Goal: Complete application form: Complete application form

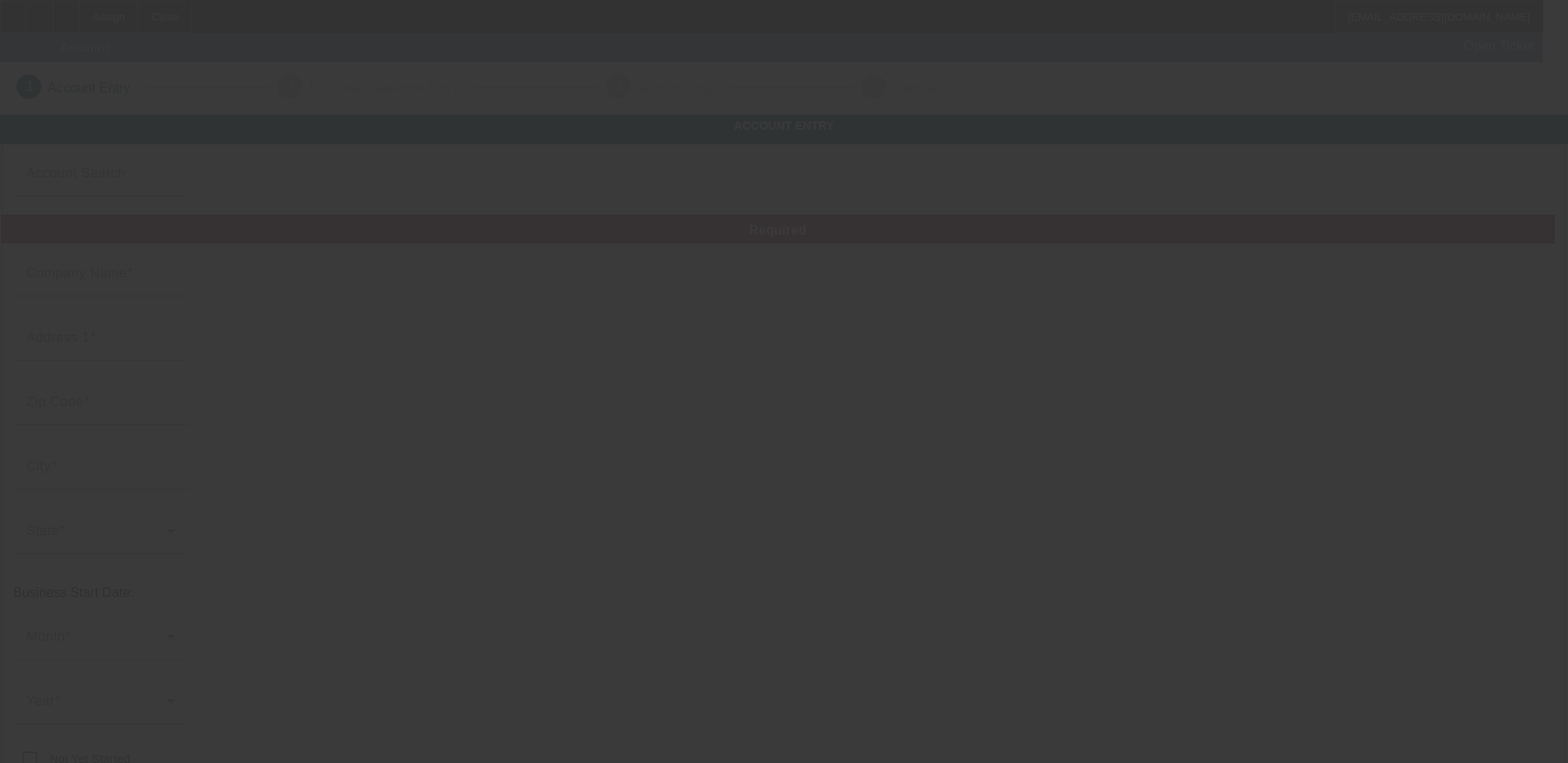
type input "Fab Recovery"
type input "[STREET_ADDRESS]"
type input "44601"
type input "Alliance"
type input "[PHONE_NUMBER]"
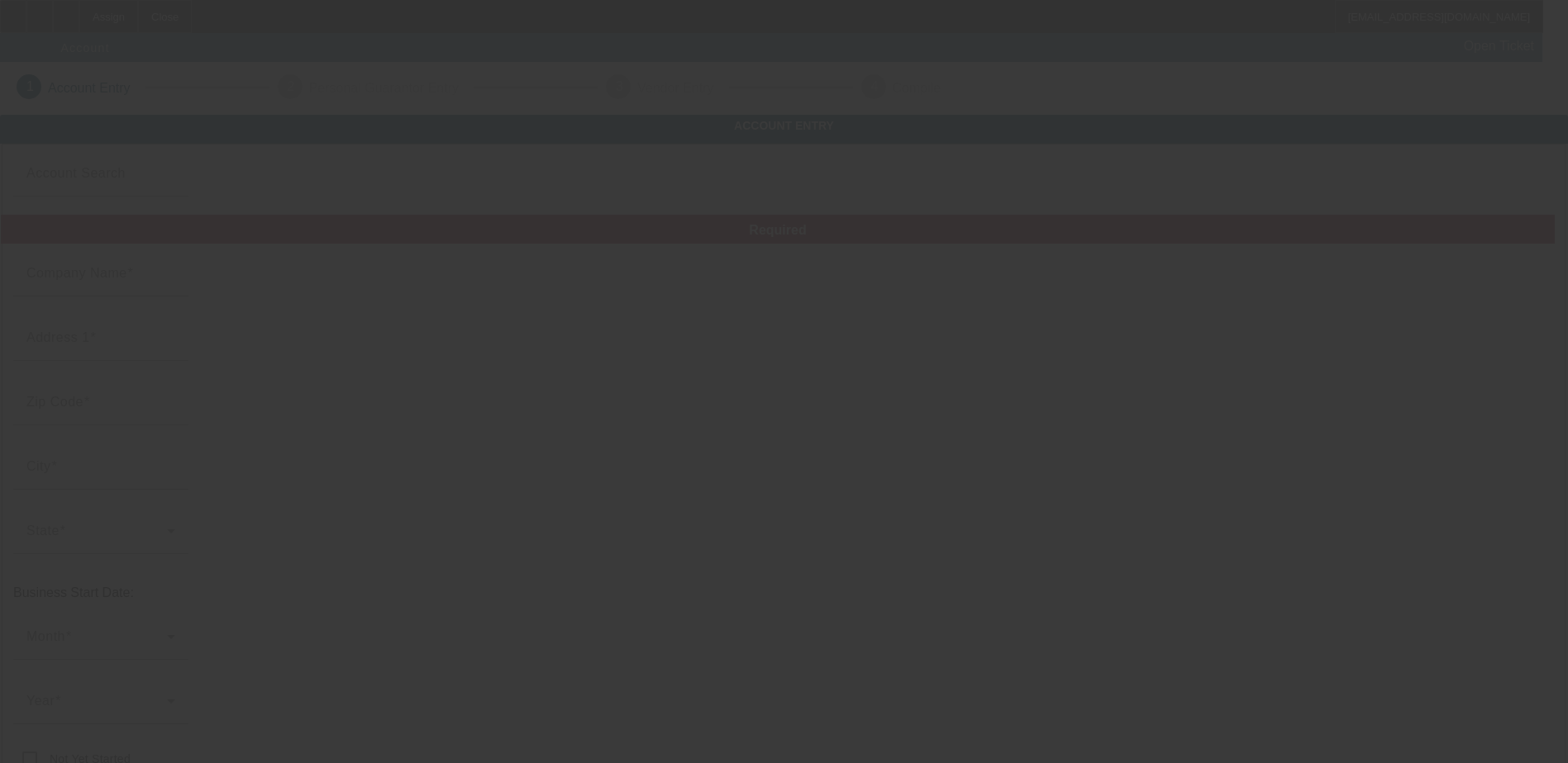
type input "[EMAIL_ADDRESS][DOMAIN_NAME]"
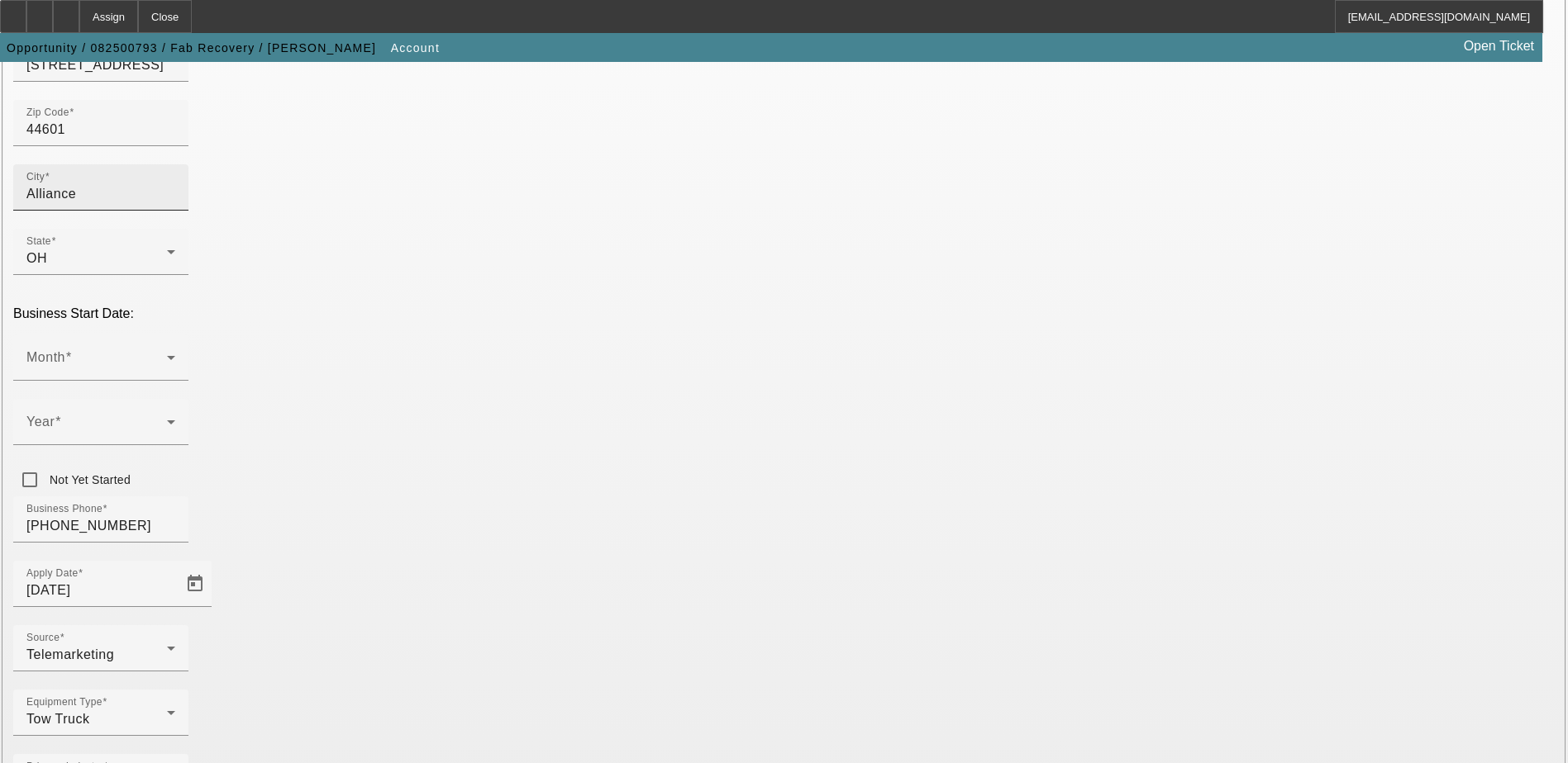
scroll to position [196, 0]
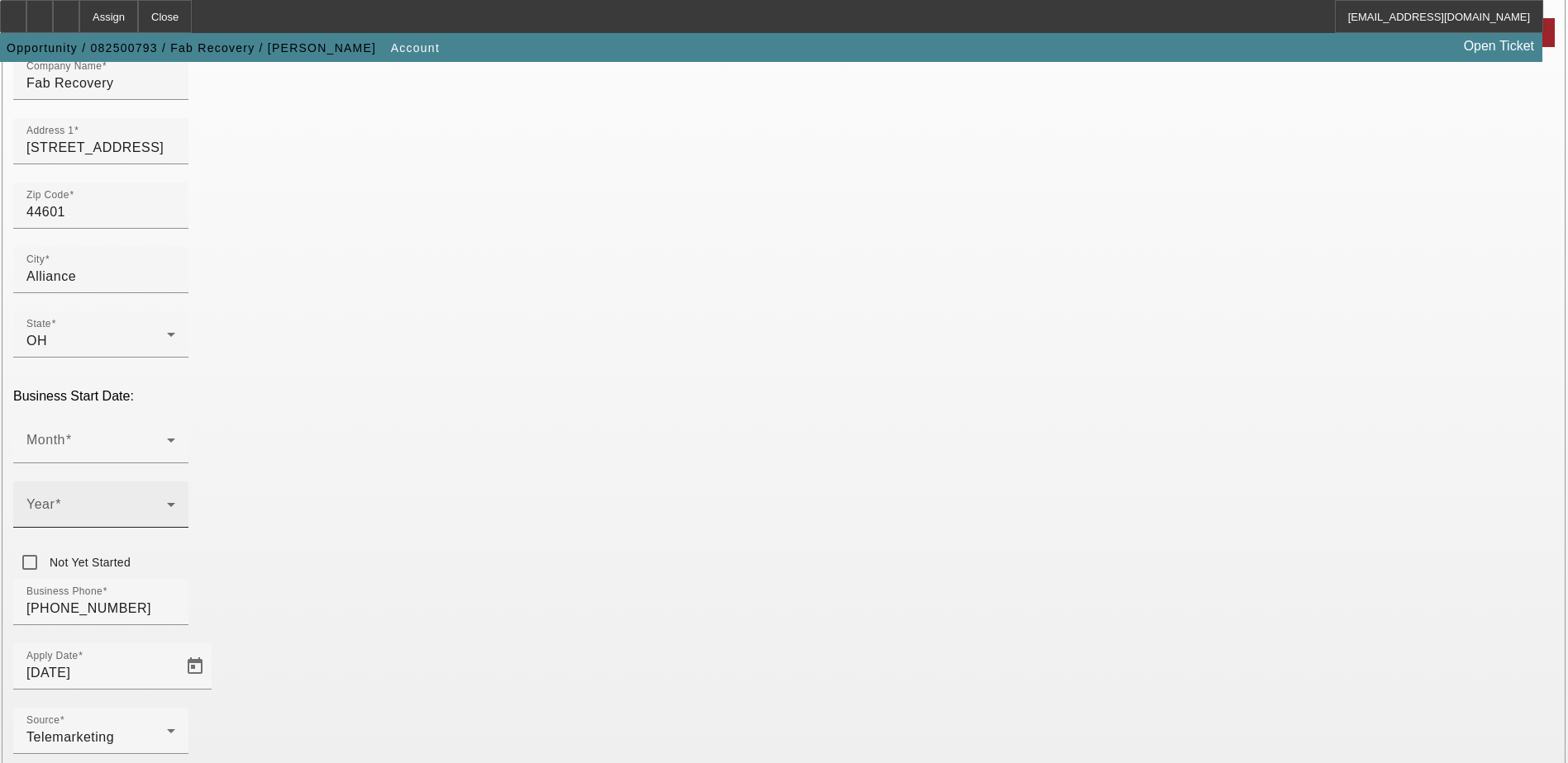
click at [167, 502] on span at bounding box center [96, 511] width 140 height 20
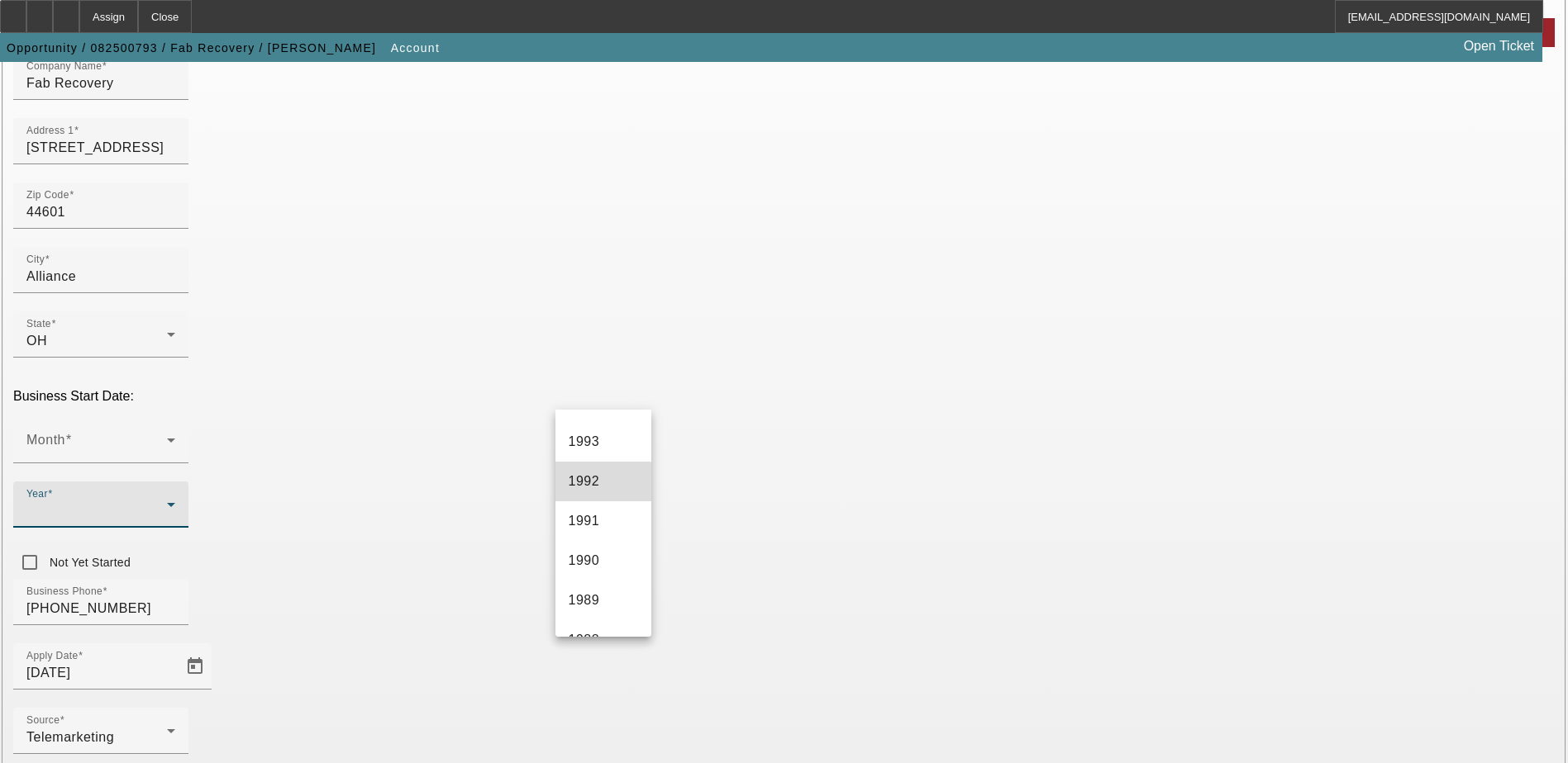
click at [603, 484] on mat-option "1992" at bounding box center [603, 481] width 96 height 39
click at [167, 502] on div "1992" at bounding box center [96, 511] width 140 height 20
click at [611, 620] on mat-option "1966" at bounding box center [603, 610] width 96 height 39
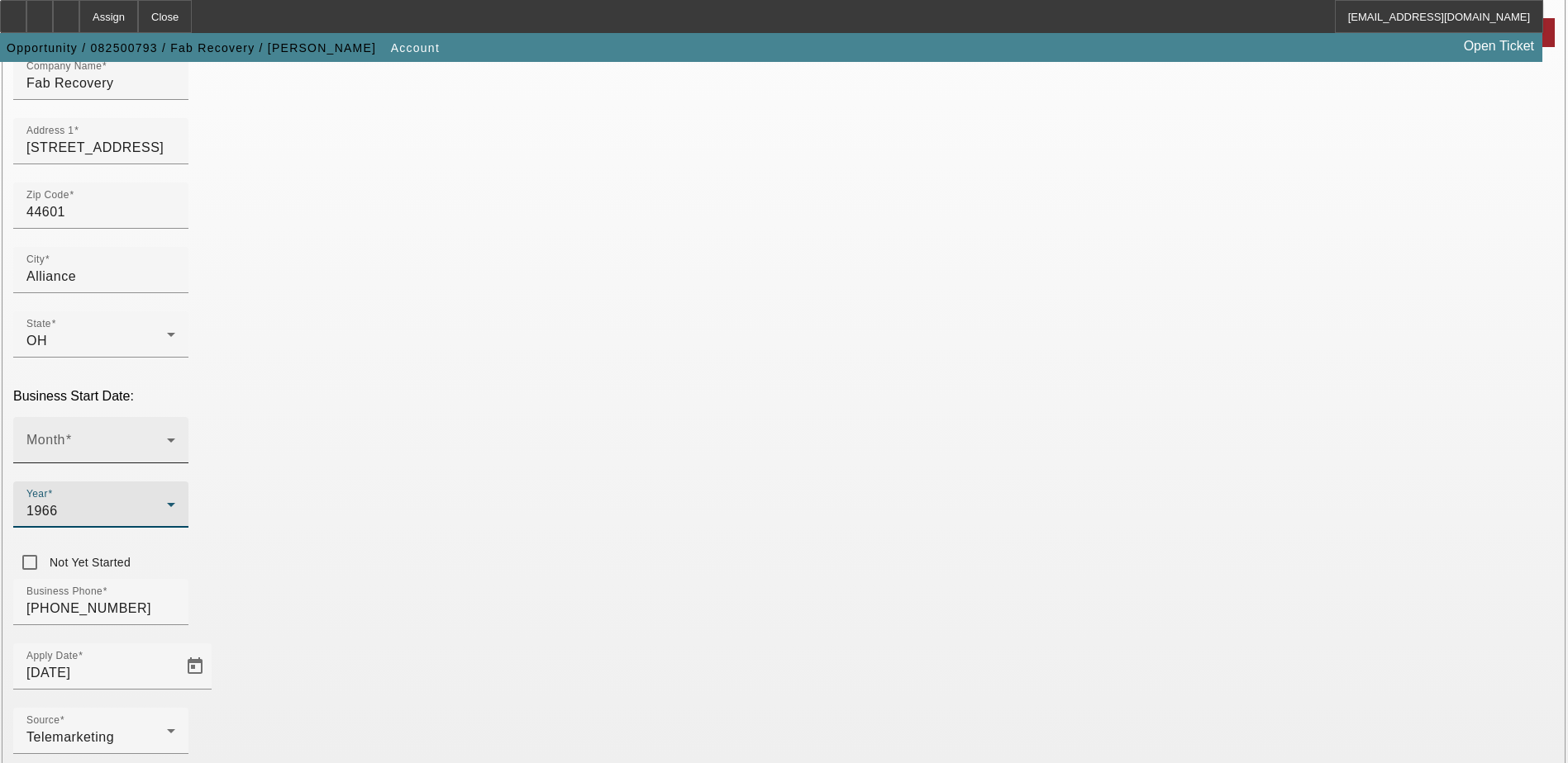
click at [175, 417] on div "Month" at bounding box center [101, 440] width 149 height 46
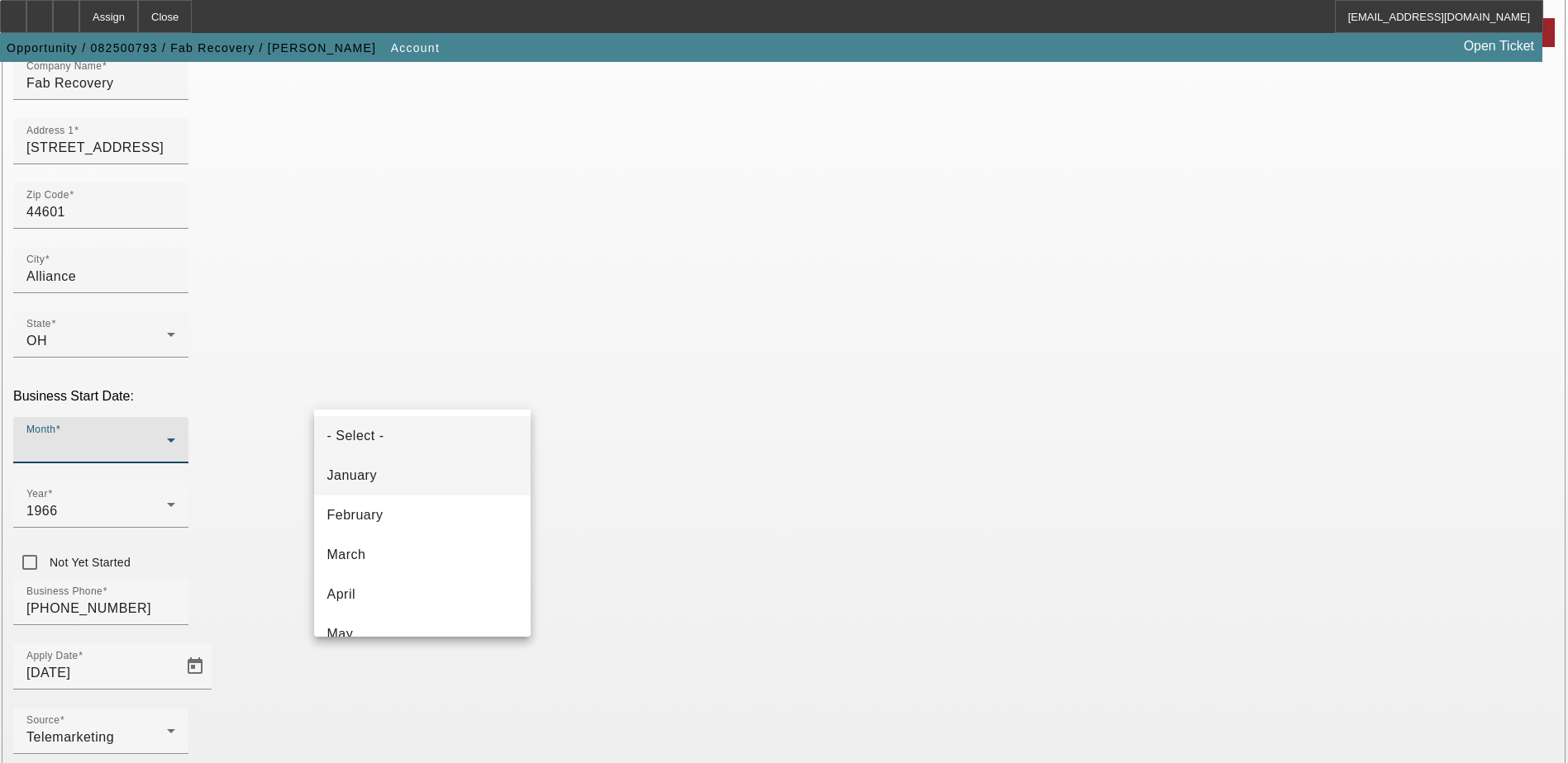
click at [435, 477] on mat-option "January" at bounding box center [422, 476] width 217 height 39
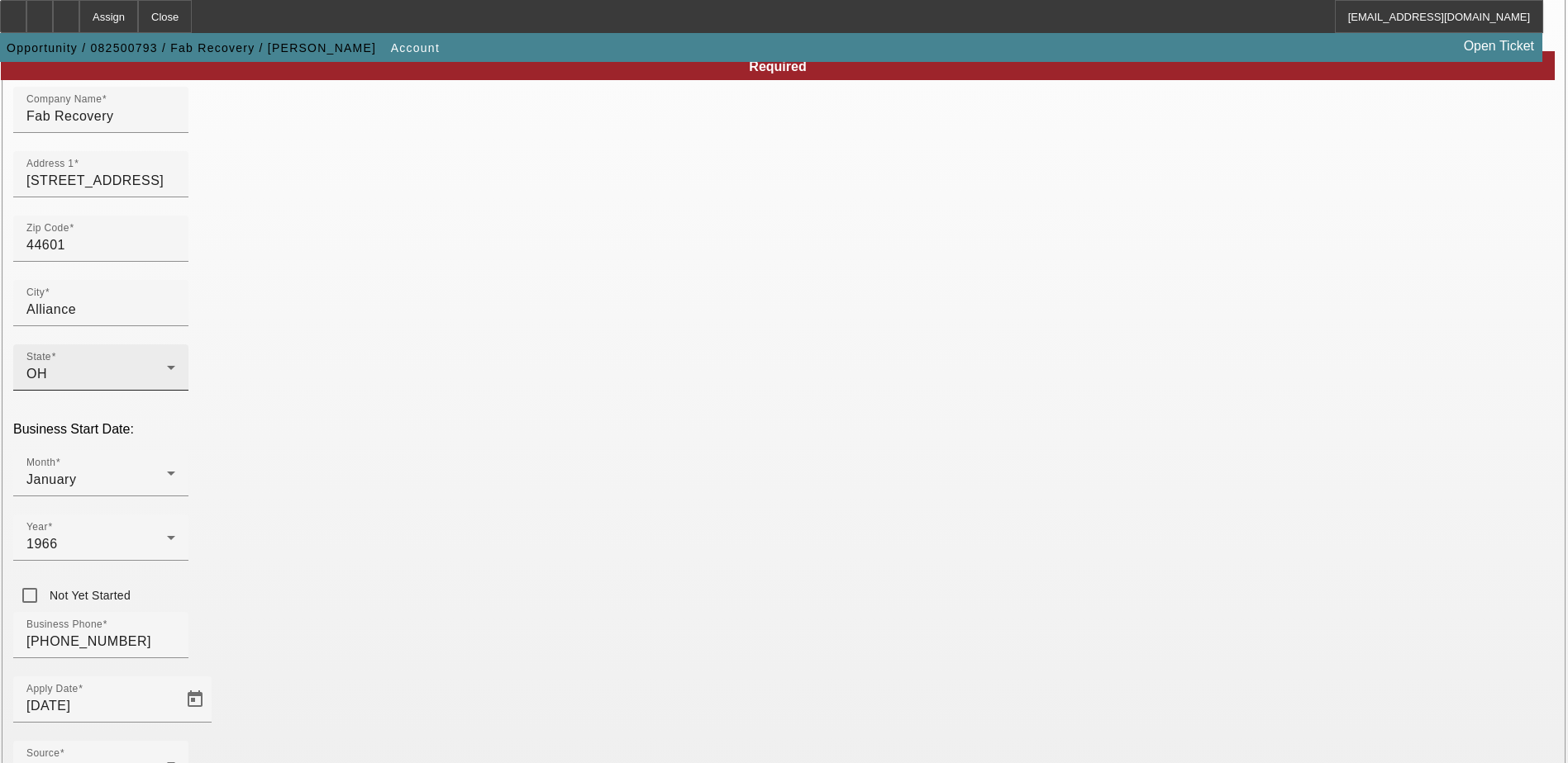
scroll to position [279, 0]
